Goal: Information Seeking & Learning: Learn about a topic

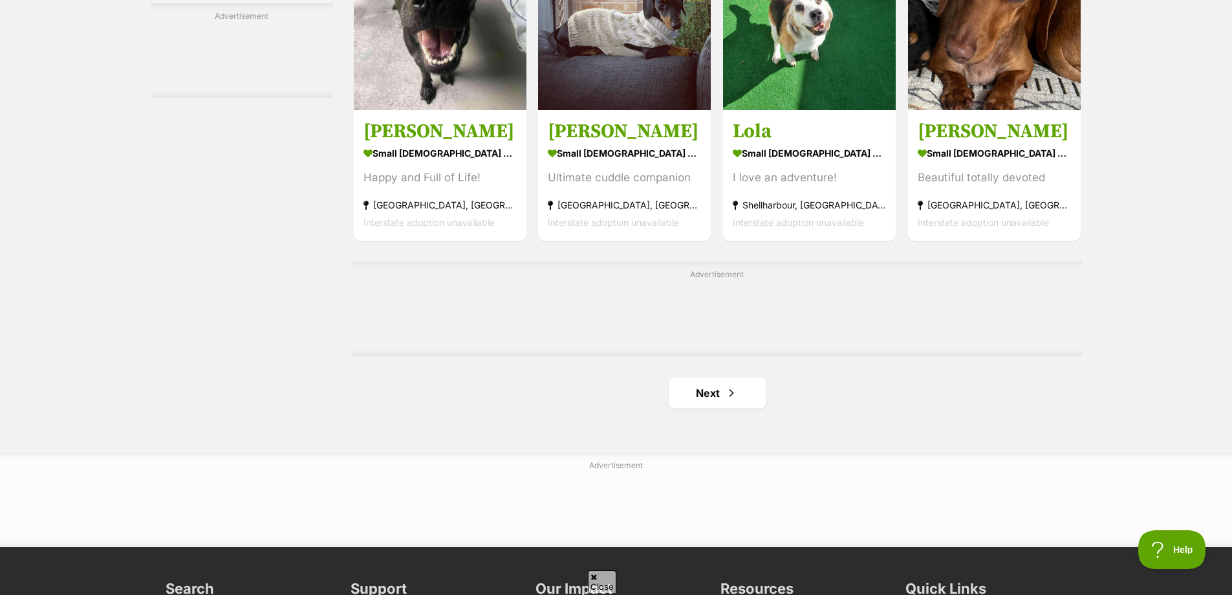
scroll to position [2070, 0]
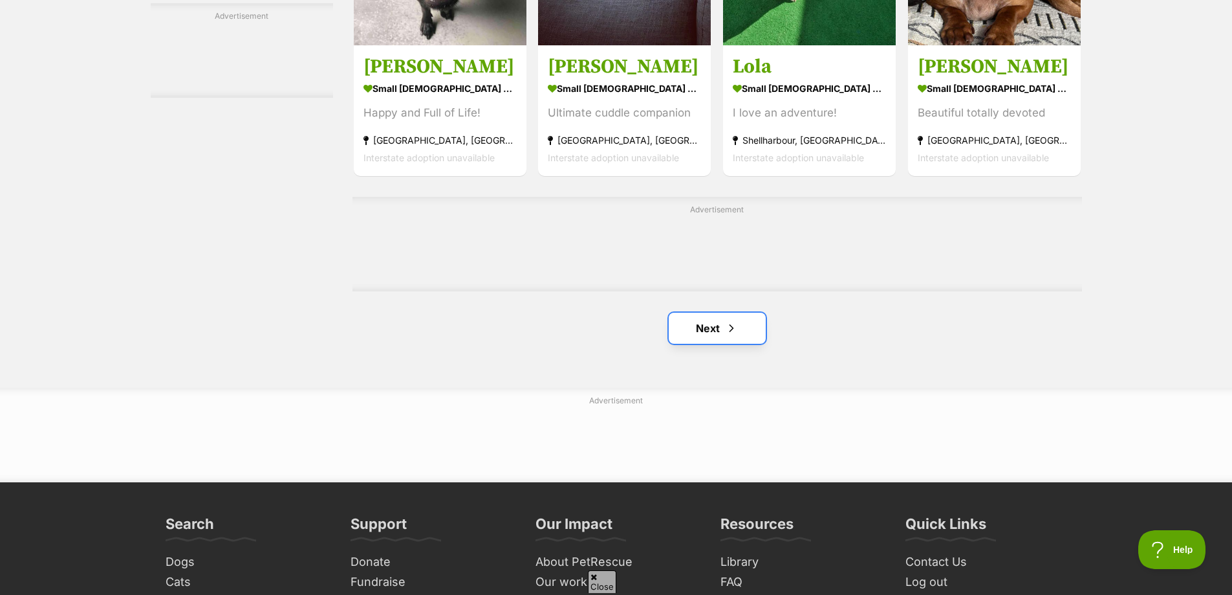
click at [715, 328] on link "Next" at bounding box center [717, 327] width 97 height 31
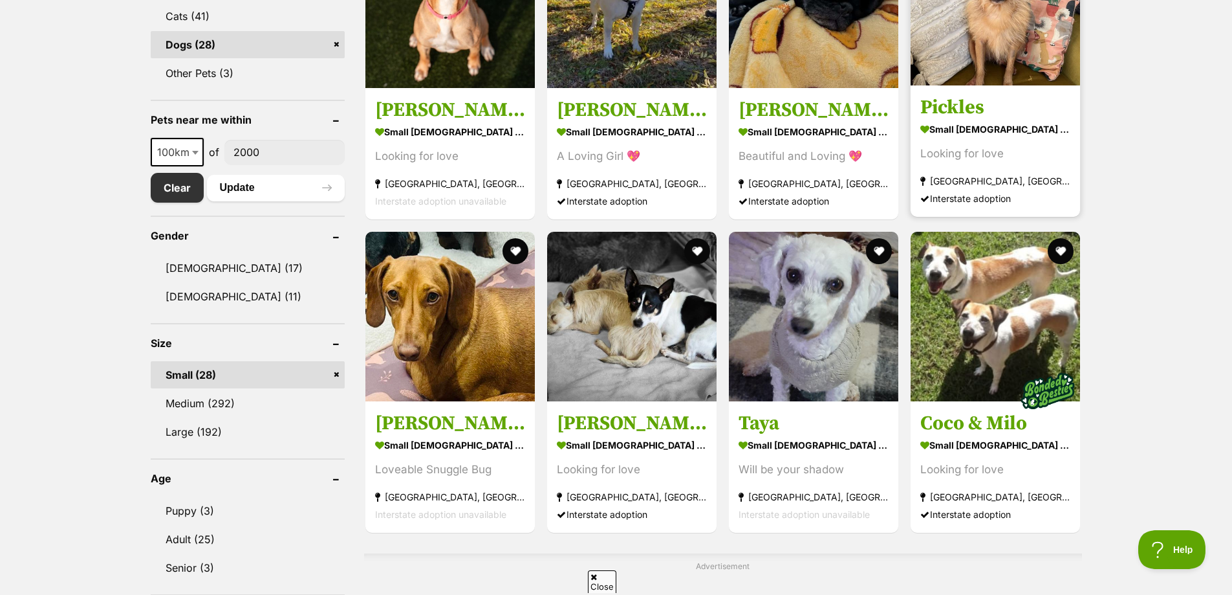
scroll to position [776, 0]
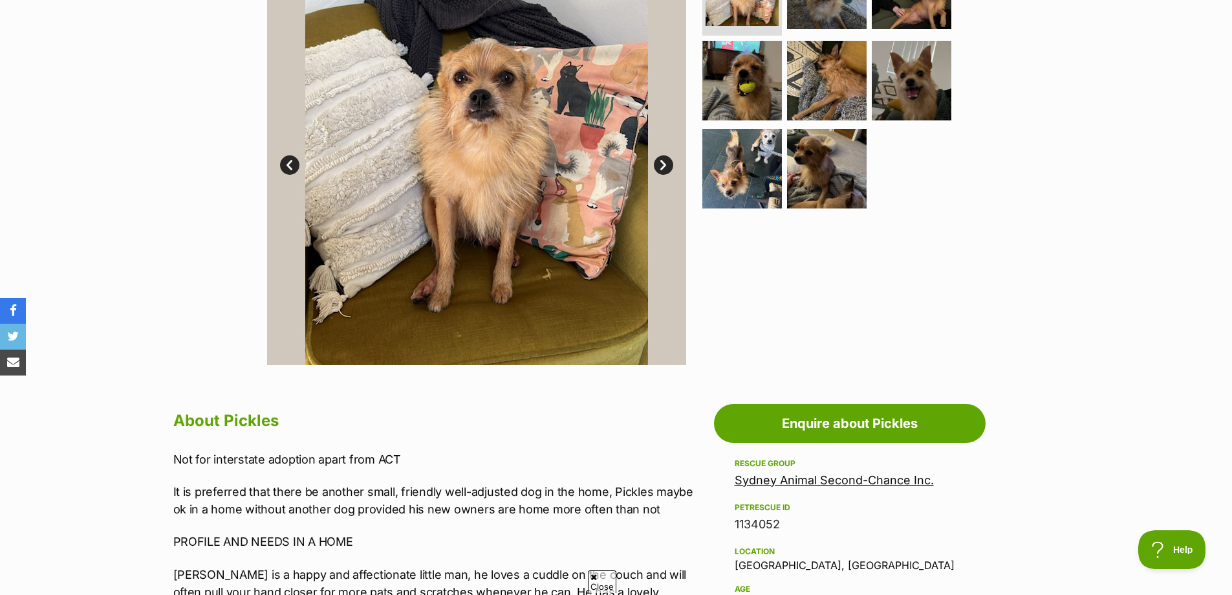
scroll to position [259, 0]
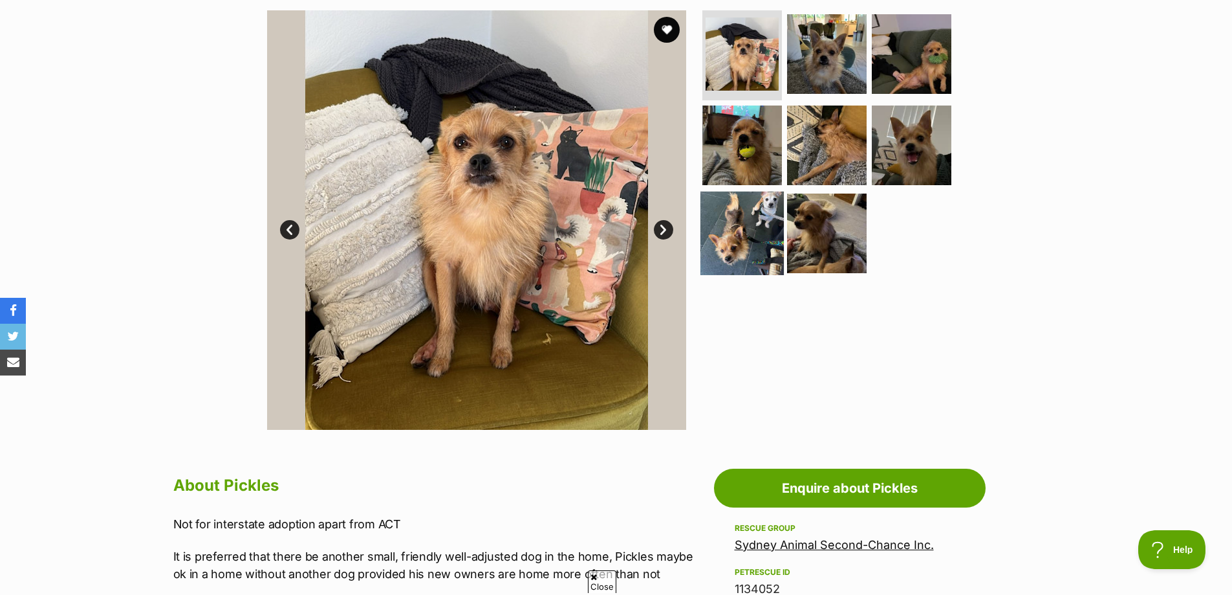
click at [729, 223] on img at bounding box center [742, 232] width 83 height 83
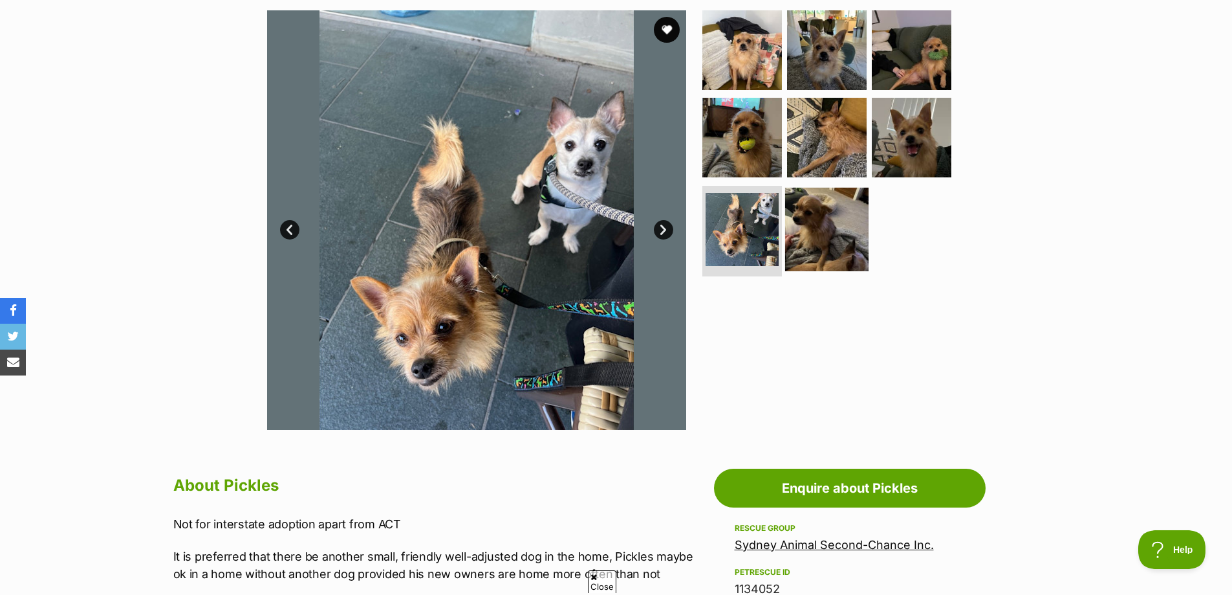
click at [816, 219] on img at bounding box center [826, 229] width 83 height 83
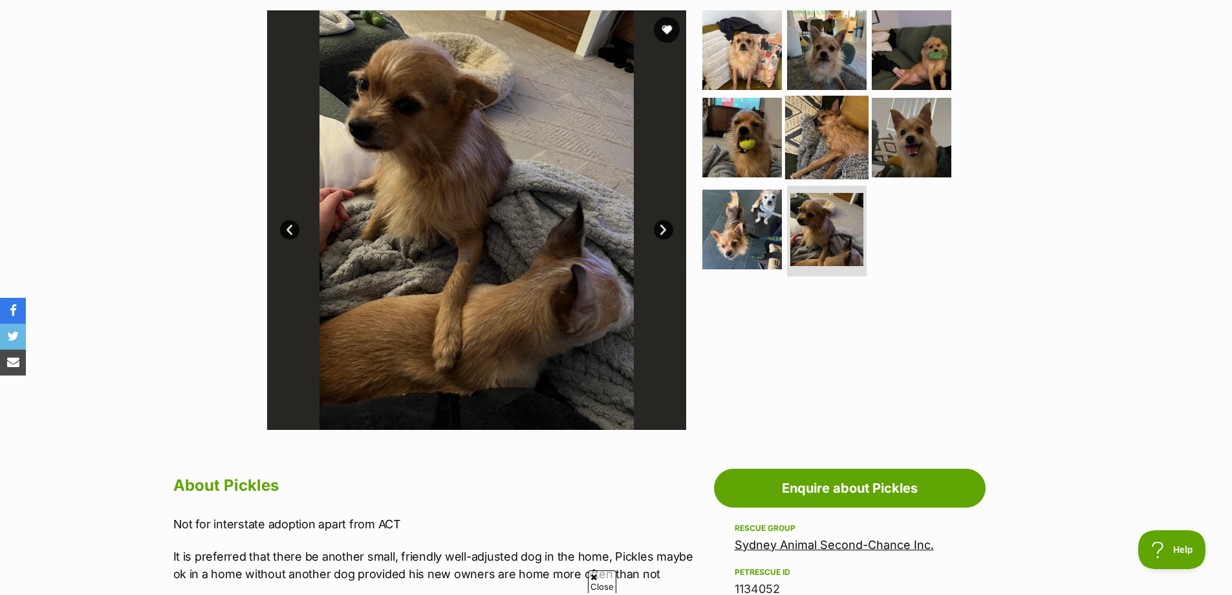
click at [826, 151] on img at bounding box center [826, 137] width 83 height 83
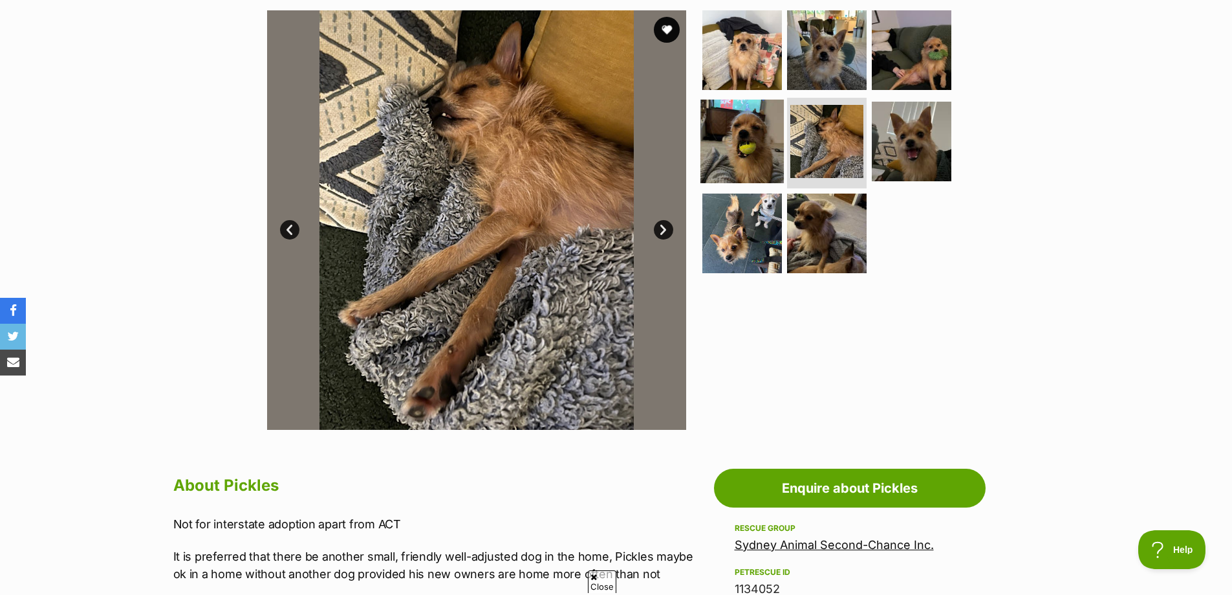
click at [768, 141] on img at bounding box center [742, 141] width 83 height 83
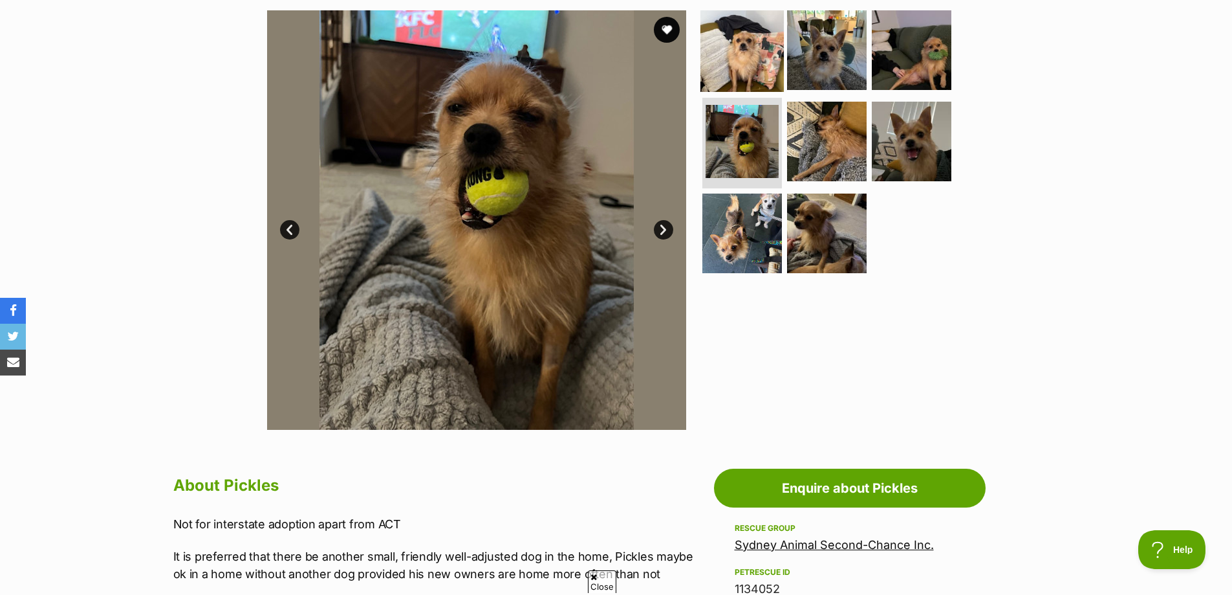
click at [738, 65] on img at bounding box center [742, 49] width 83 height 83
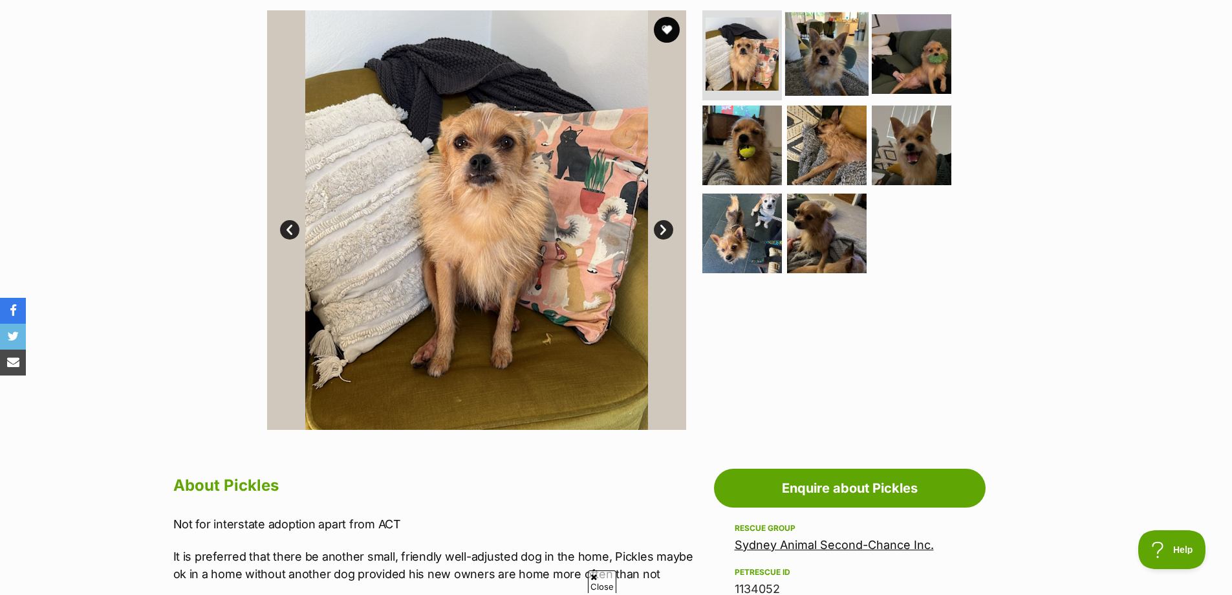
click at [819, 61] on img at bounding box center [826, 53] width 83 height 83
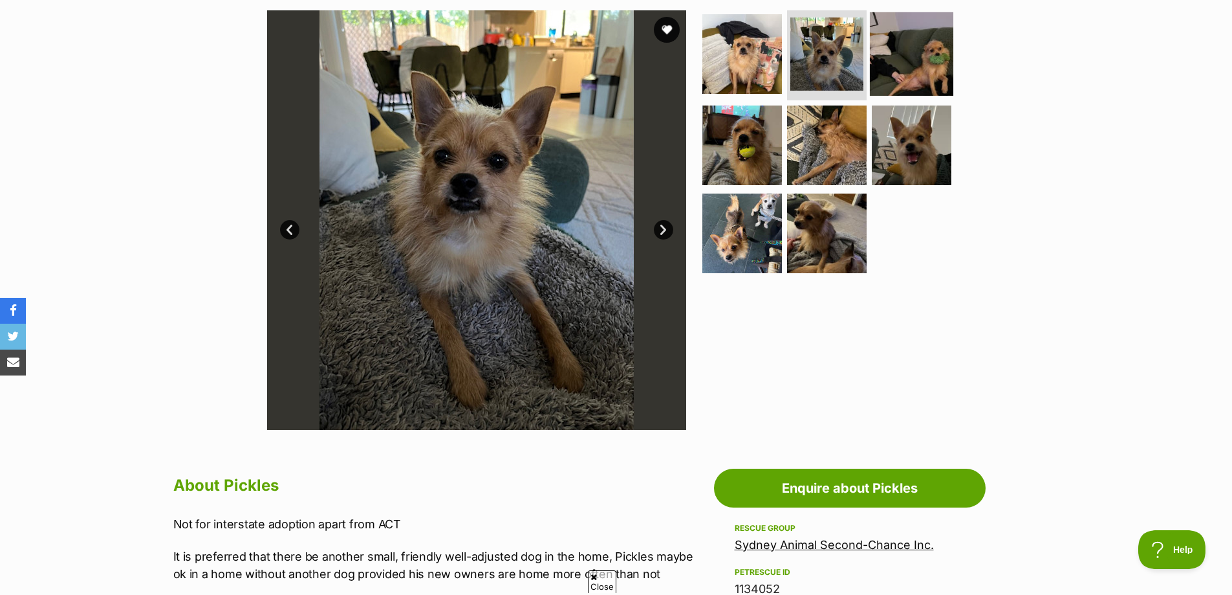
click at [888, 60] on img at bounding box center [911, 53] width 83 height 83
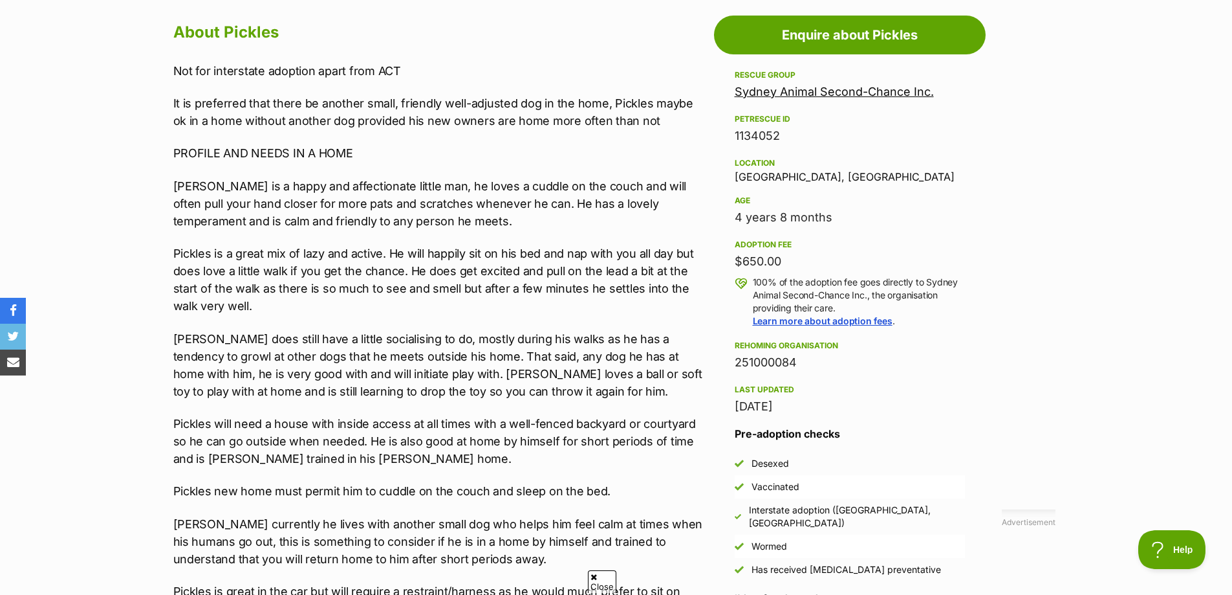
scroll to position [776, 0]
